Goal: Information Seeking & Learning: Compare options

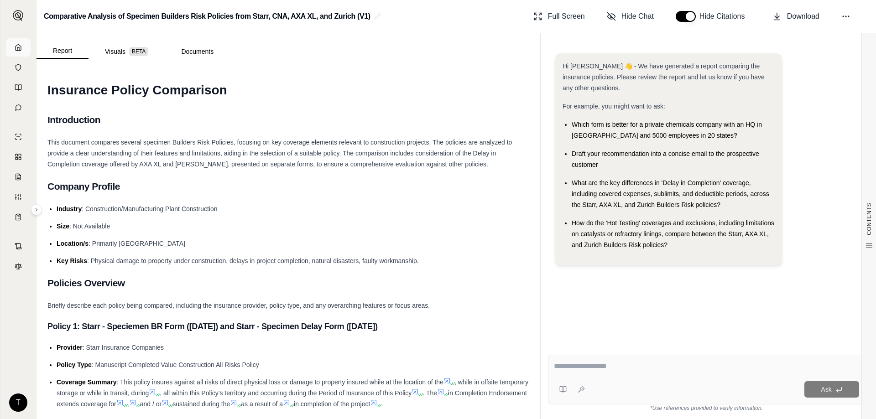
click at [17, 48] on polyline at bounding box center [18, 48] width 2 height 3
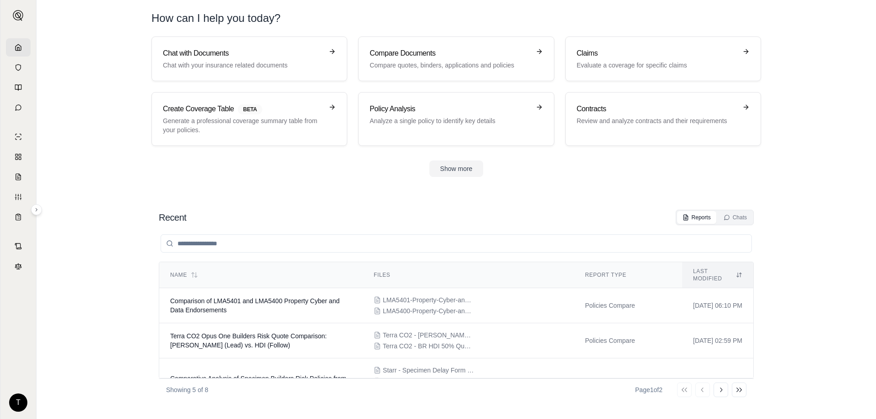
click at [767, 174] on div "Chat with Documents Chat with your insurance related documents Compare Document…" at bounding box center [456, 106] width 638 height 140
click at [281, 297] on span "Comparison of LMA5401 and LMA5400 Property Cyber and Data Endorsements" at bounding box center [254, 305] width 169 height 16
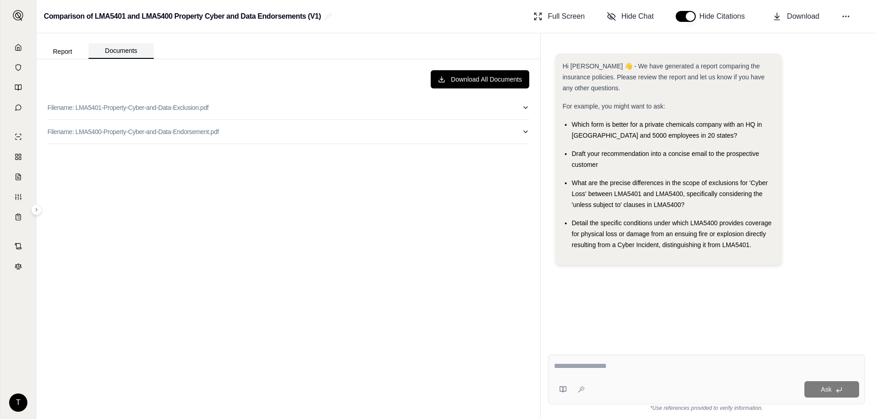
click at [116, 49] on button "Documents" at bounding box center [120, 51] width 65 height 16
click at [58, 50] on button "Report" at bounding box center [62, 51] width 52 height 15
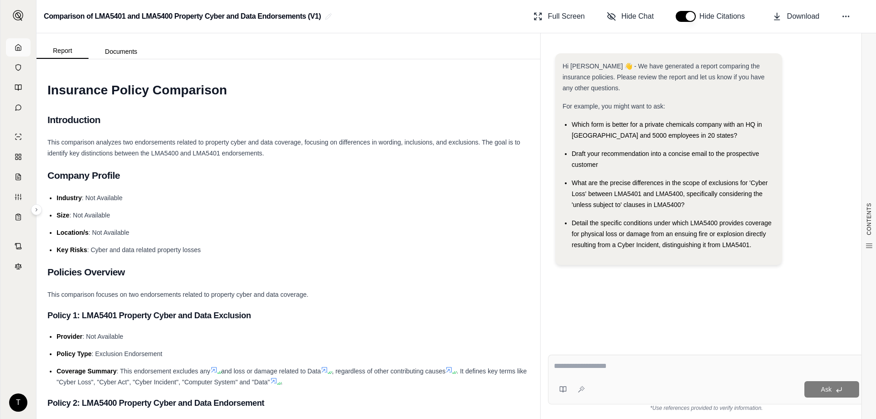
click at [13, 49] on link at bounding box center [18, 47] width 25 height 18
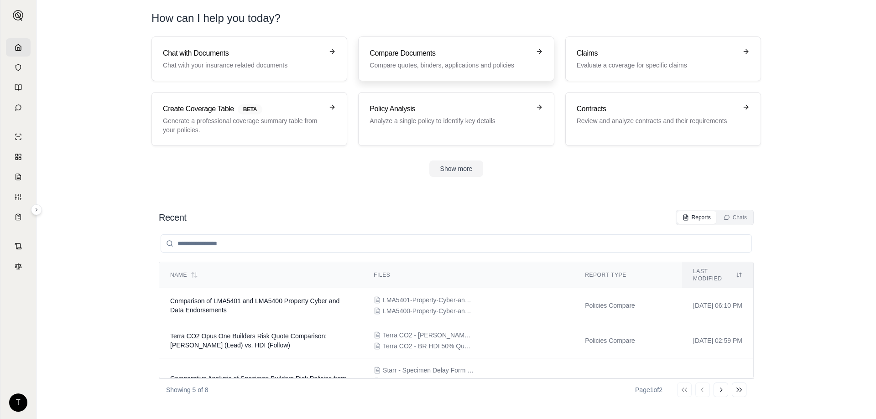
click at [399, 66] on p "Compare quotes, binders, applications and policies" at bounding box center [449, 65] width 160 height 9
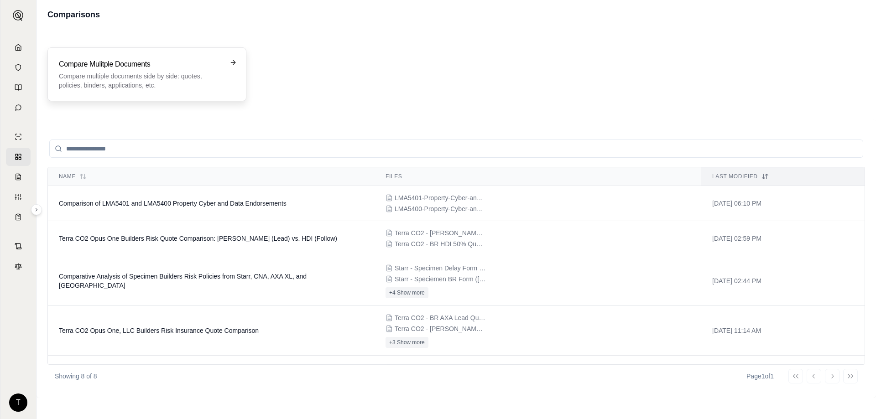
click at [144, 78] on p "Compare multiple documents side by side: quotes, policies, binders, application…" at bounding box center [140, 81] width 163 height 18
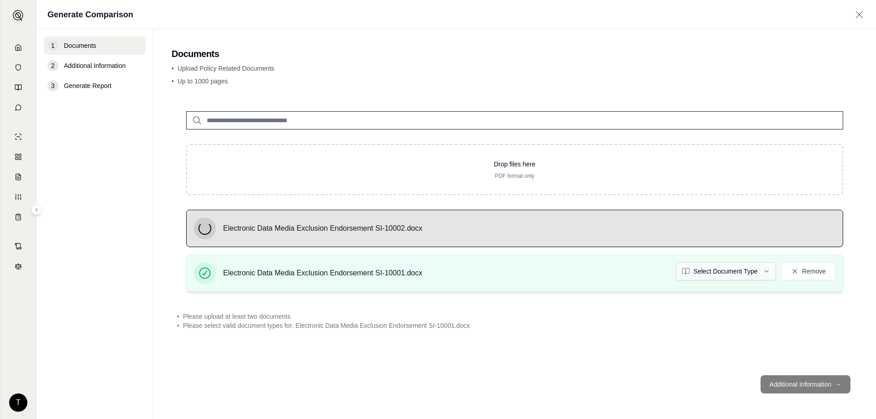
click at [751, 275] on html "T Generate Comparison 1 Documents 2 Additional Information 3 Generate Report Do…" at bounding box center [438, 209] width 876 height 419
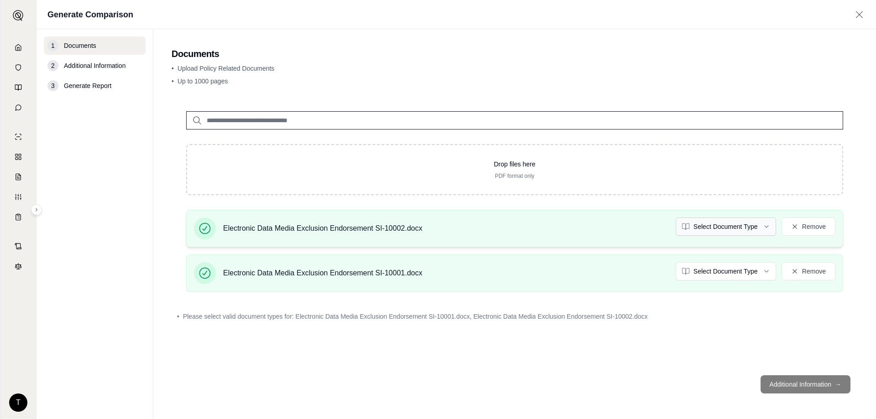
click at [716, 230] on html "T Generate Comparison 1 Documents 2 Additional Information 3 Generate Report Do…" at bounding box center [438, 209] width 876 height 419
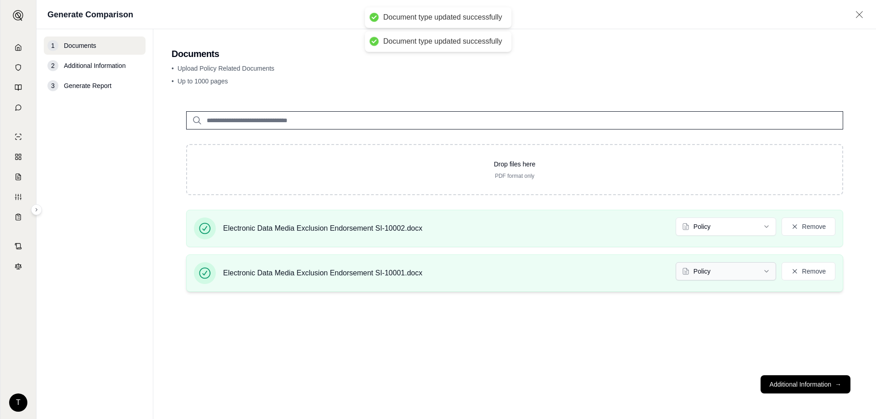
click at [706, 271] on html "Document type updated successfully Document type updated successfully T Generat…" at bounding box center [438, 209] width 876 height 419
click at [596, 160] on html "Document type updated successfully Document type updated successfully T Generat…" at bounding box center [438, 209] width 876 height 419
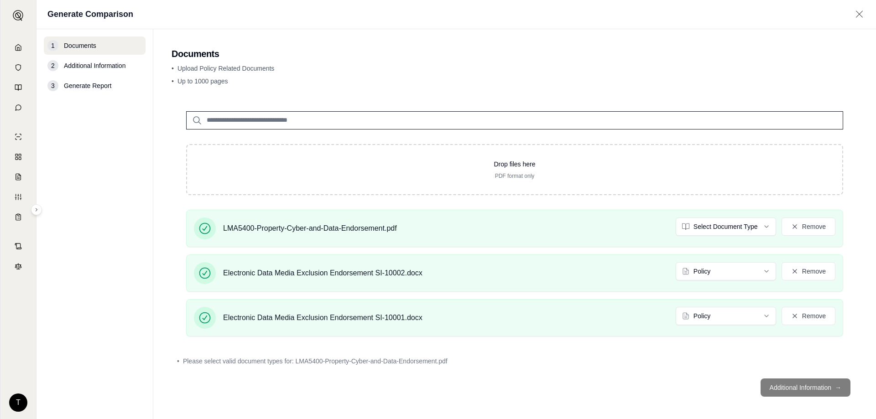
drag, startPoint x: 555, startPoint y: 373, endPoint x: 398, endPoint y: 361, distance: 158.2
click at [555, 373] on footer "Additional Information →" at bounding box center [514, 387] width 686 height 33
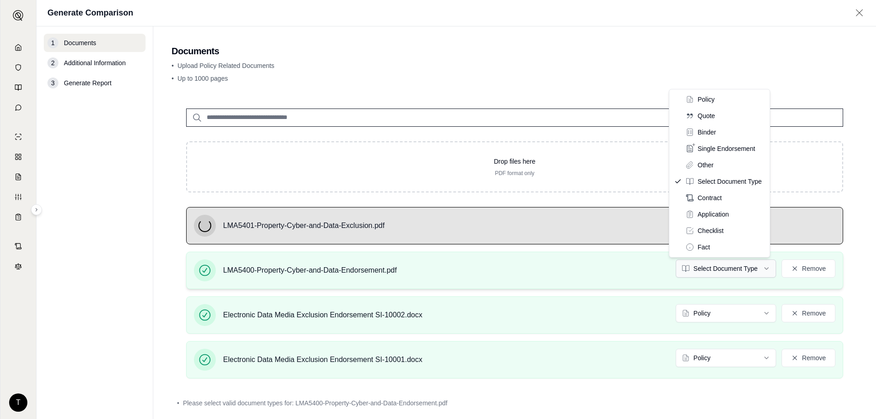
click at [710, 270] on html "T Generate Comparison 1 Documents 2 Additional Information 3 Generate Report Do…" at bounding box center [438, 209] width 876 height 419
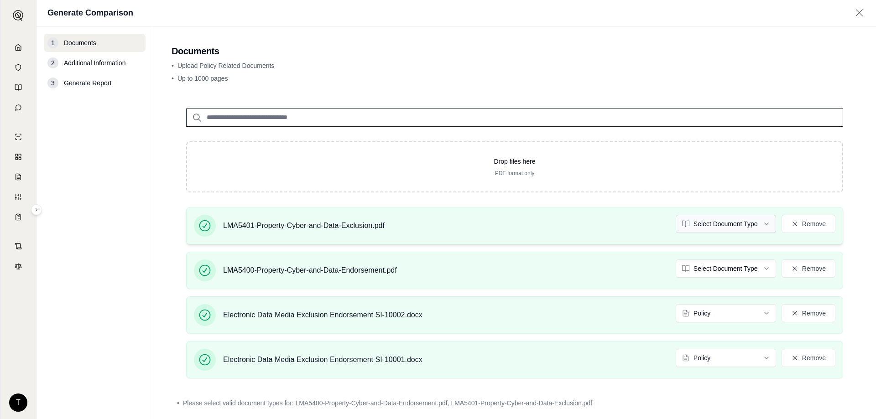
click at [726, 224] on html "T Generate Comparison 1 Documents 2 Additional Information 3 Generate Report Do…" at bounding box center [438, 209] width 876 height 419
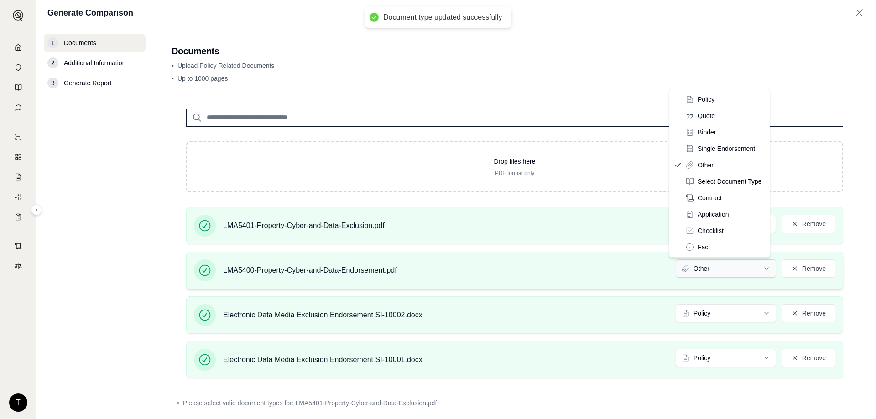
click at [716, 275] on html "Document type updated successfully T Generate Comparison 1 Documents 2 Addition…" at bounding box center [438, 209] width 876 height 419
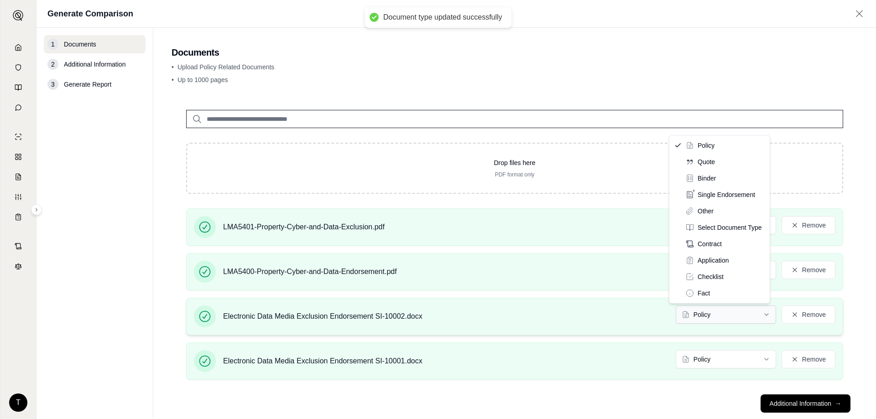
click at [706, 309] on html "Document type updated successfully Document type updated successfully T Generat…" at bounding box center [438, 209] width 876 height 419
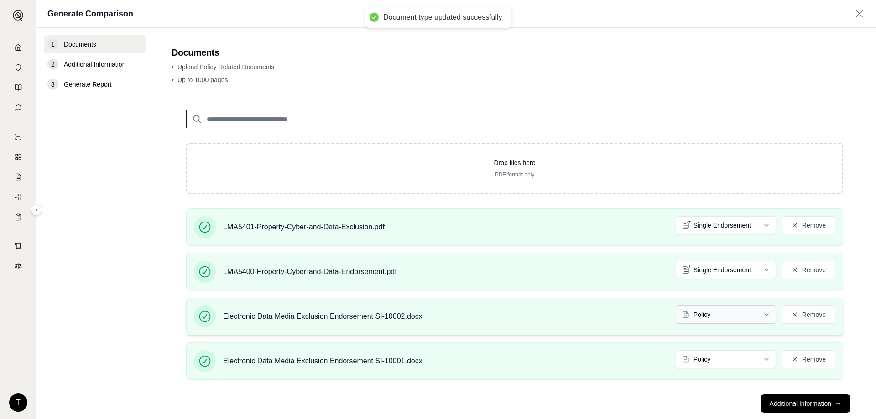
click at [705, 321] on html "Document type updated successfully T Generate Comparison 1 Documents 2 Addition…" at bounding box center [438, 209] width 876 height 419
click at [711, 363] on html "Document type updated successfully T Generate Comparison 1 Documents 2 Addition…" at bounding box center [438, 209] width 876 height 419
click at [771, 403] on button "Additional Information →" at bounding box center [805, 403] width 90 height 18
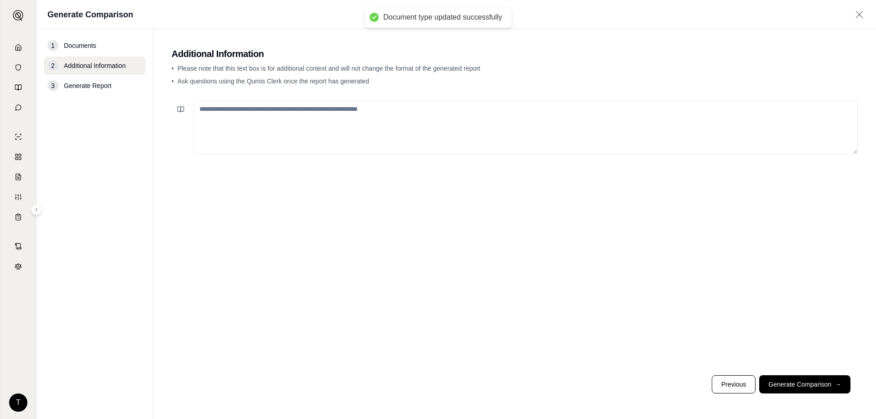
click at [383, 138] on textarea at bounding box center [525, 127] width 664 height 54
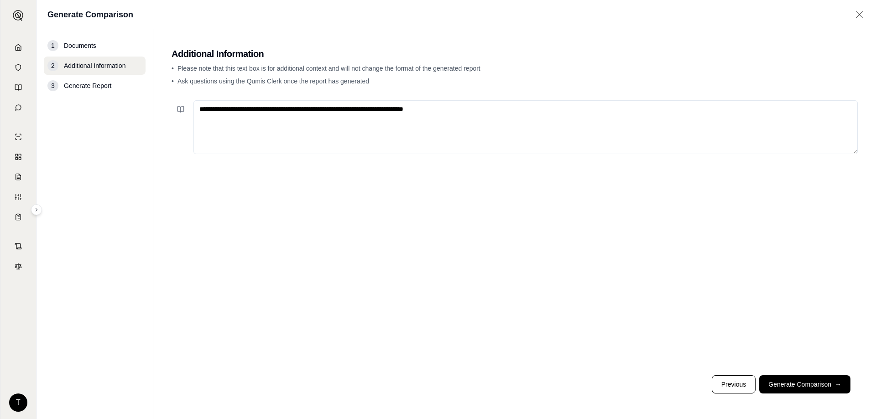
click at [492, 105] on textarea "**********" at bounding box center [525, 127] width 664 height 54
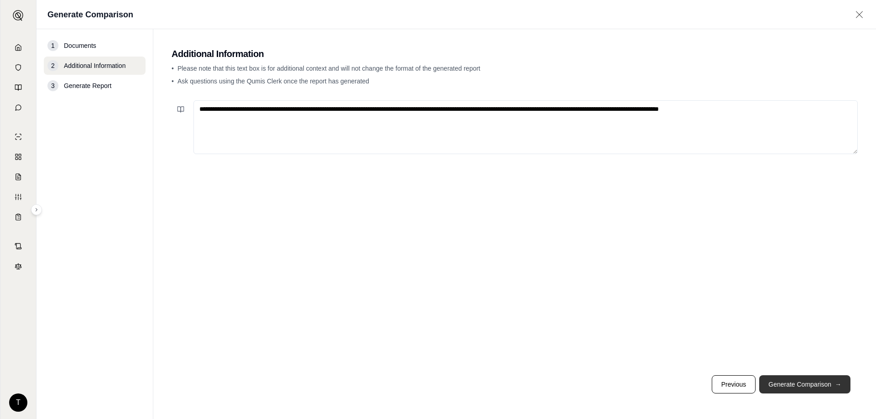
type textarea "**********"
click at [791, 384] on button "Generate Comparison →" at bounding box center [804, 384] width 91 height 18
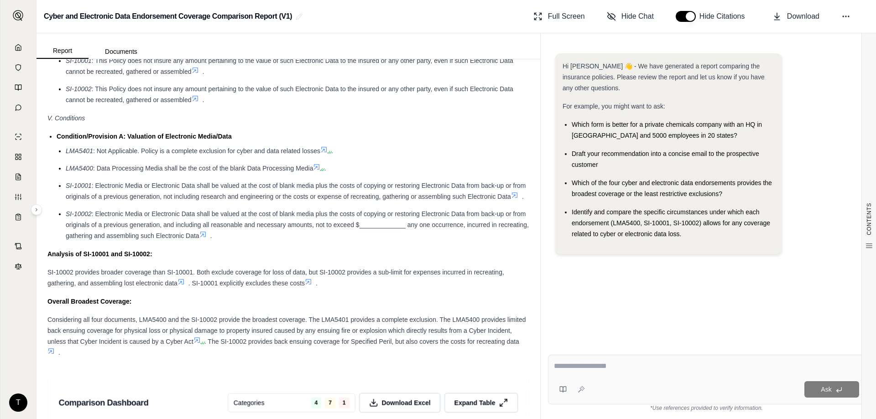
scroll to position [1520, 0]
